Goal: Transaction & Acquisition: Subscribe to service/newsletter

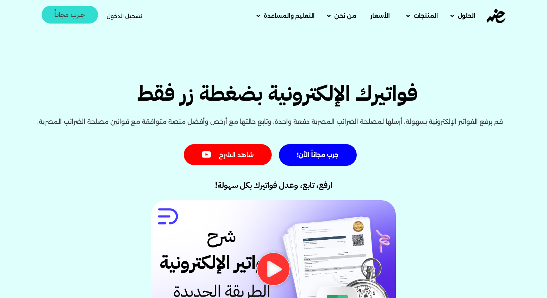
click at [75, 14] on span "جــرب مجانـاً" at bounding box center [69, 14] width 31 height 7
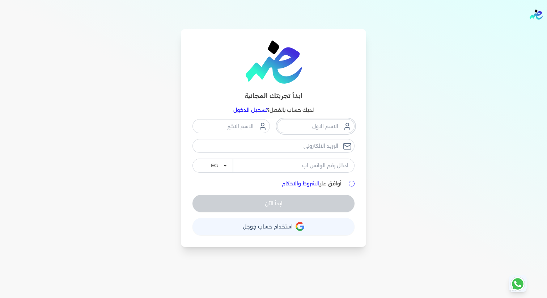
click at [309, 129] on input "text" at bounding box center [315, 126] width 77 height 14
click at [252, 125] on input "text" at bounding box center [231, 126] width 77 height 14
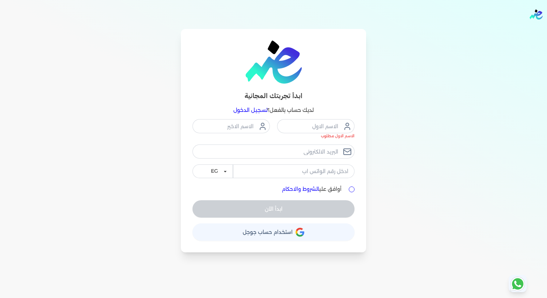
click at [167, 100] on div "ابدأ تجربتك المجانية لديك حساب بالفعل؟ تسجيل الدخول الاسم الاول مطلوب EG KSA أو…" at bounding box center [273, 140] width 463 height 223
click at [228, 170] on select "EG KSA" at bounding box center [213, 171] width 41 height 14
drag, startPoint x: 361, startPoint y: 192, endPoint x: 357, endPoint y: 189, distance: 4.9
click at [361, 192] on div "ابدأ تجربتك المجانية لديك حساب بالفعل؟ تسجيل الدخول الاسم الاول مطلوب الاسم الا…" at bounding box center [273, 140] width 185 height 223
click at [351, 189] on input "أوافق علي الشروط والاحكام" at bounding box center [352, 189] width 6 height 6
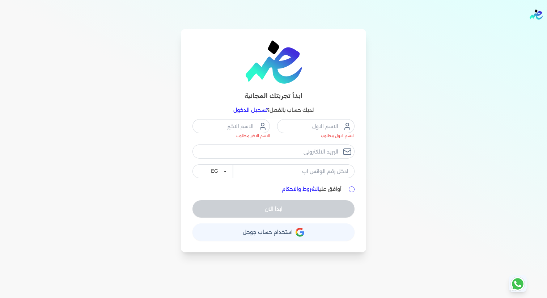
checkbox input "true"
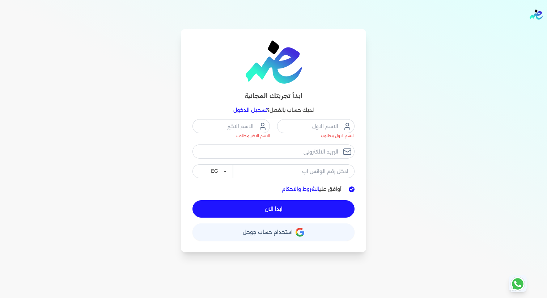
click at [259, 112] on link "تسجيل الدخول" at bounding box center [251, 110] width 34 height 7
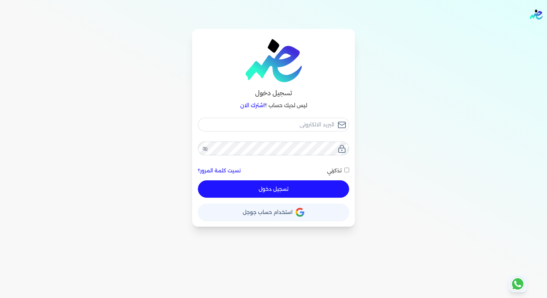
click at [255, 106] on link "اشترك الان" at bounding box center [252, 105] width 25 height 7
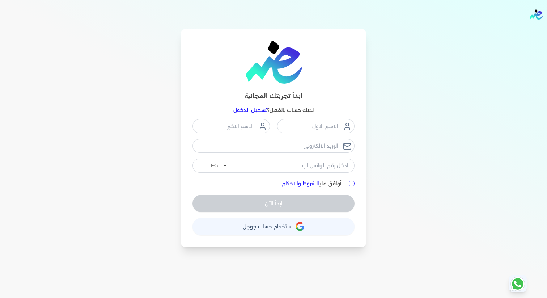
click at [254, 112] on link "تسجيل الدخول" at bounding box center [251, 110] width 34 height 7
